Goal: Transaction & Acquisition: Purchase product/service

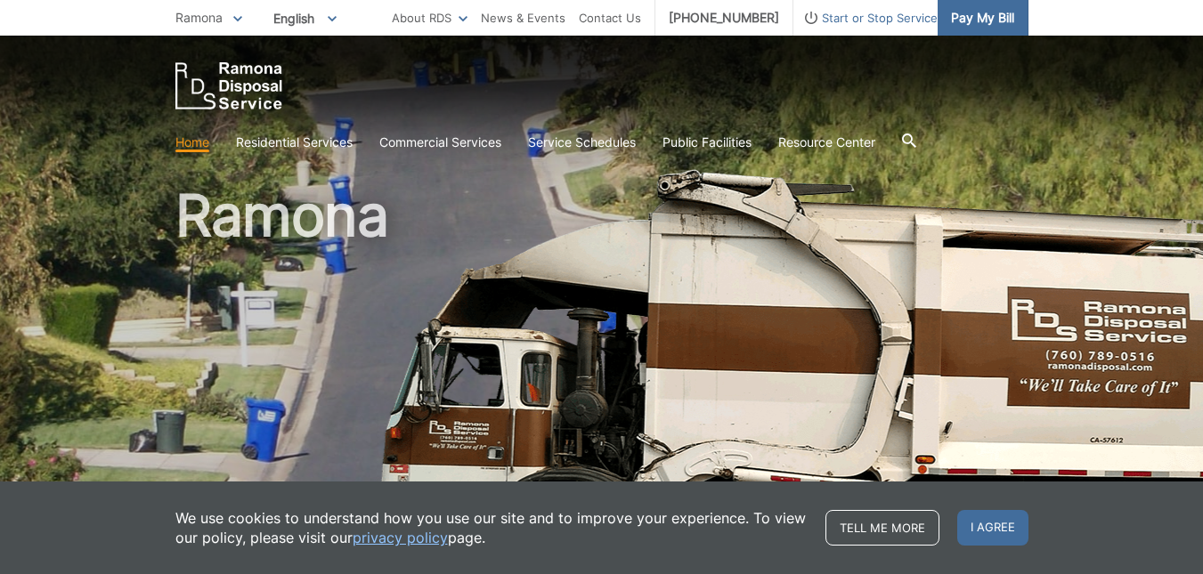
click at [987, 18] on span "Pay My Bill" at bounding box center [982, 18] width 63 height 20
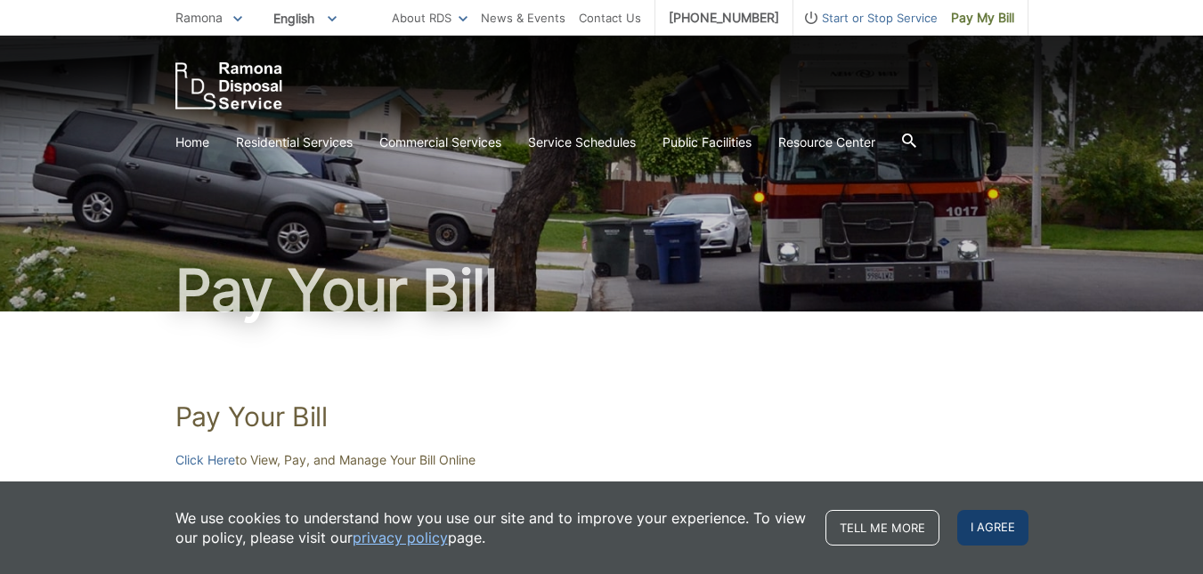
click at [1000, 524] on span "I agree" at bounding box center [992, 528] width 71 height 36
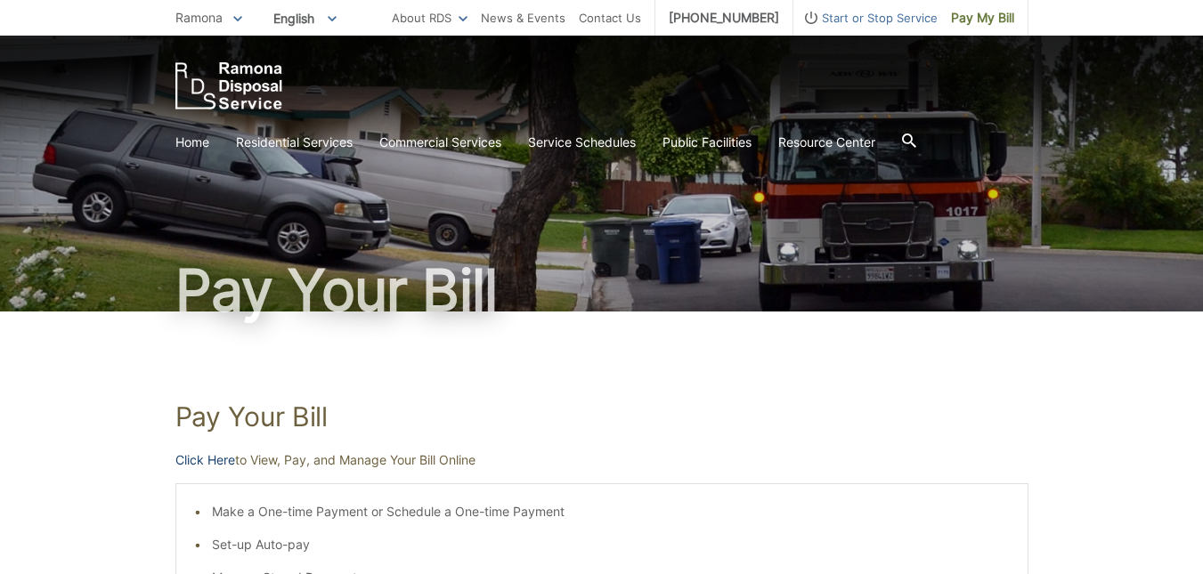
click at [195, 456] on link "Click Here" at bounding box center [205, 461] width 60 height 20
